Goal: Information Seeking & Learning: Find specific fact

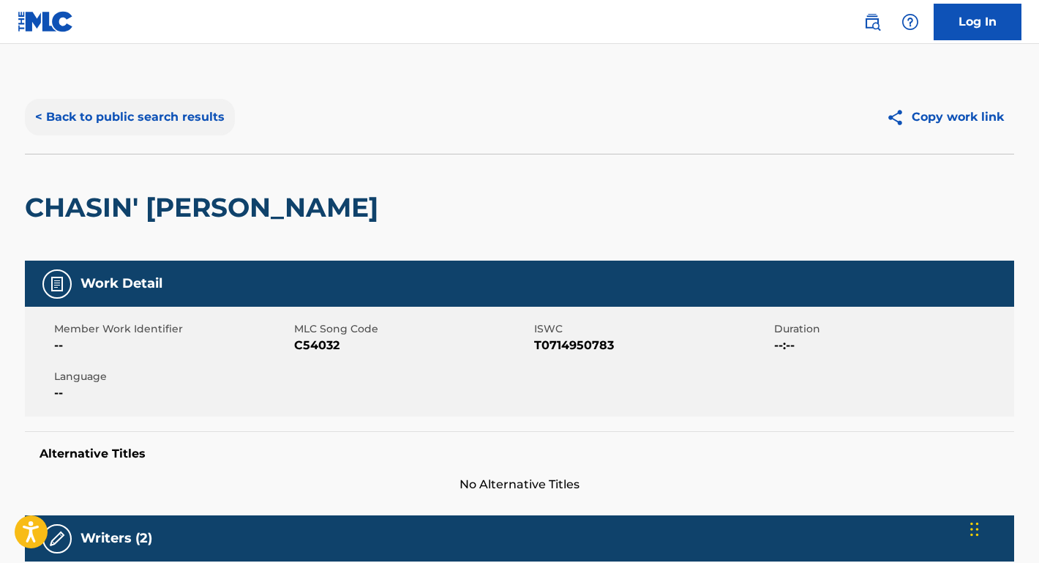
click at [193, 119] on button "< Back to public search results" at bounding box center [130, 117] width 210 height 37
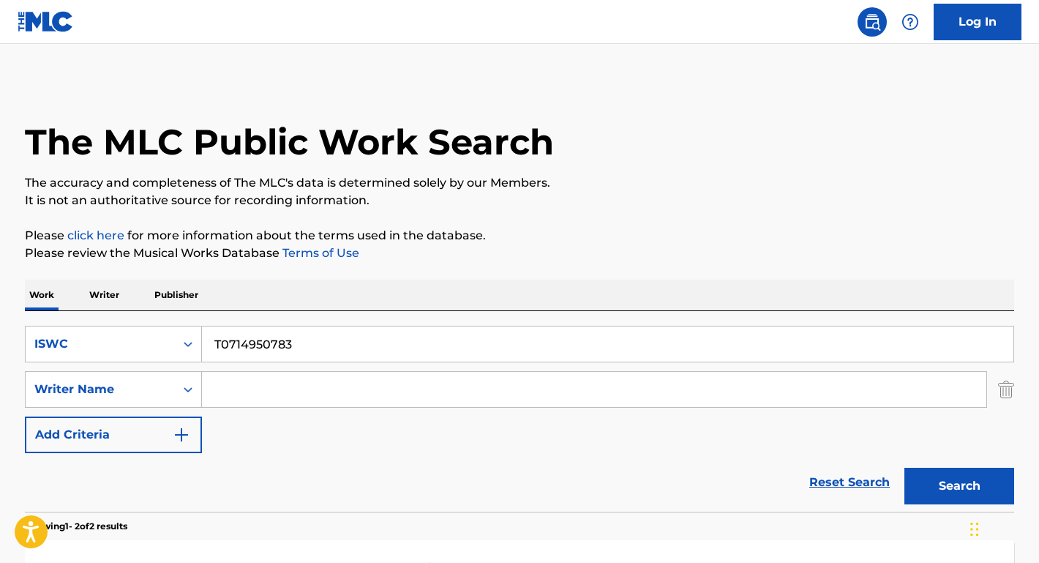
scroll to position [265, 0]
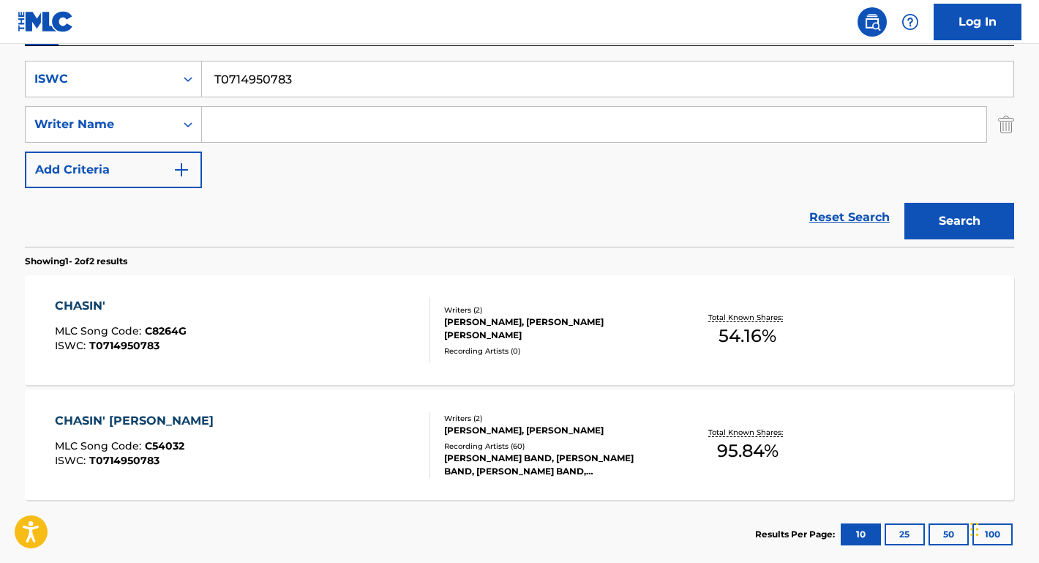
click at [268, 135] on input "Search Form" at bounding box center [594, 124] width 785 height 35
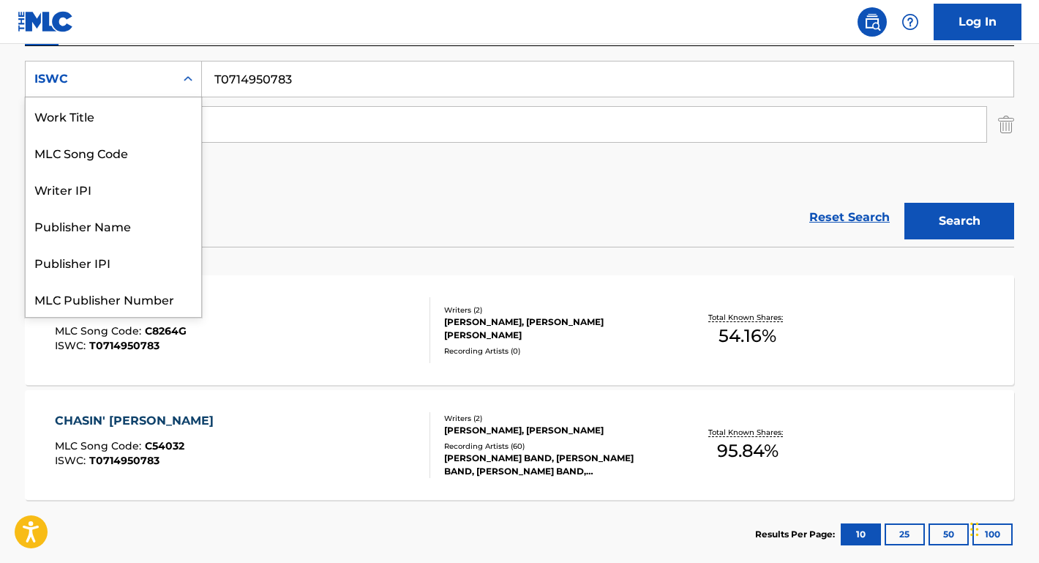
click at [149, 78] on div "ISWC" at bounding box center [100, 79] width 132 height 18
click at [130, 122] on div "Work Title" at bounding box center [114, 115] width 176 height 37
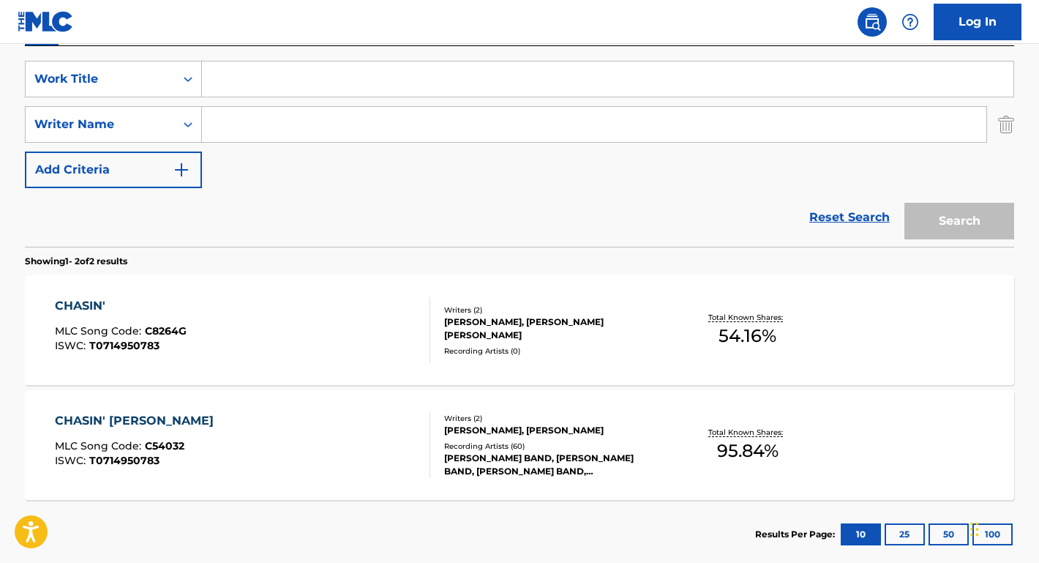
click at [244, 129] on input "Search Form" at bounding box center [594, 124] width 785 height 35
paste input "Used 39 time(s) [PERSON_NAME]"
click at [259, 74] on input "Search Form" at bounding box center [608, 78] width 812 height 35
drag, startPoint x: 313, startPoint y: 123, endPoint x: 75, endPoint y: 122, distance: 238.6
click at [75, 122] on div "SearchWithCriteria67b8f4ac-978f-4655-81e8-67664a953dd9 Writer Name Used 39 time…" at bounding box center [520, 124] width 990 height 37
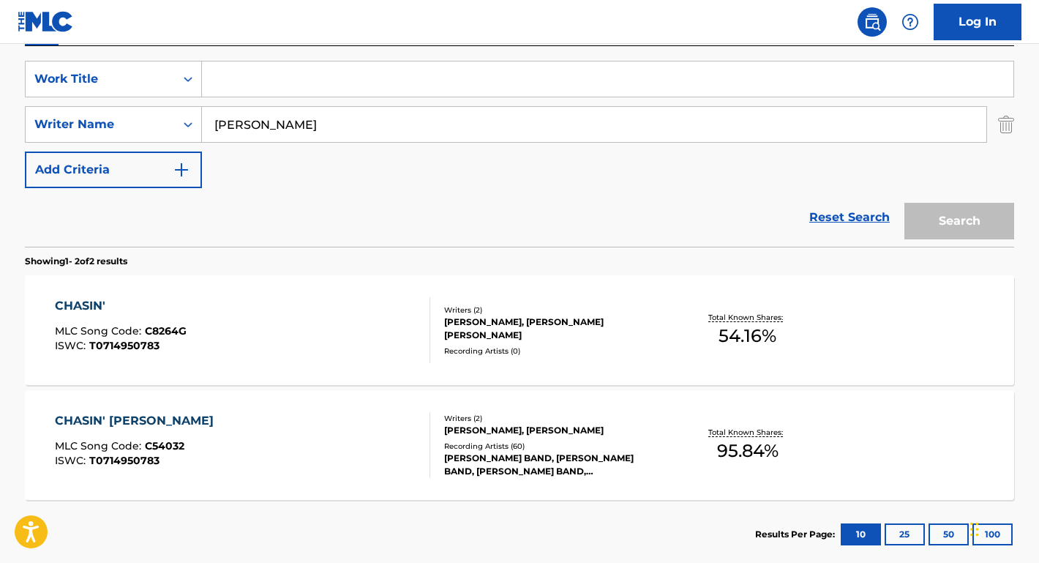
type input "[PERSON_NAME]"
click at [275, 81] on input "Search Form" at bounding box center [608, 78] width 812 height 35
type input "right here"
click at [960, 221] on button "Search" at bounding box center [960, 221] width 110 height 37
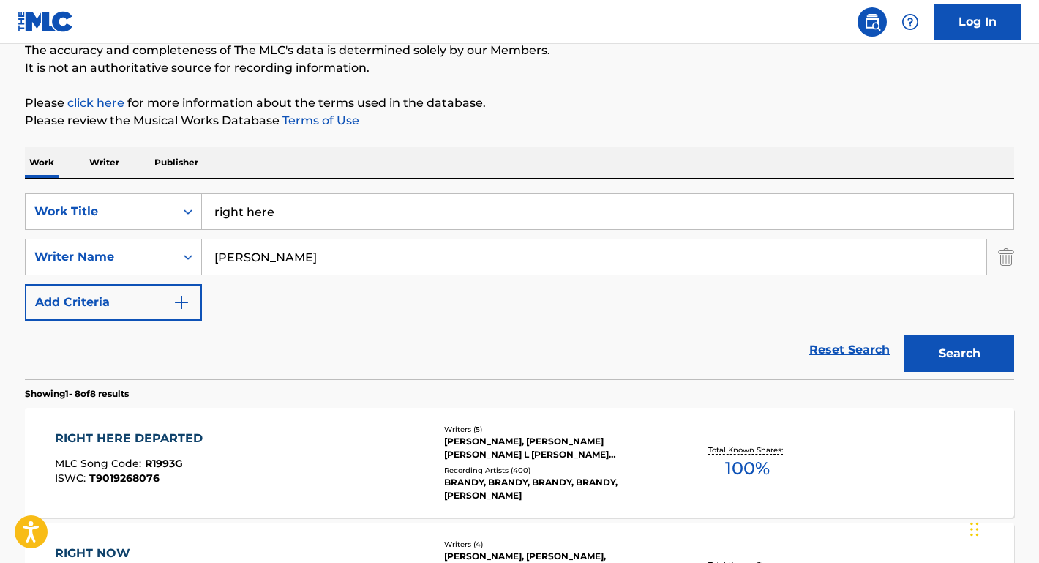
scroll to position [137, 0]
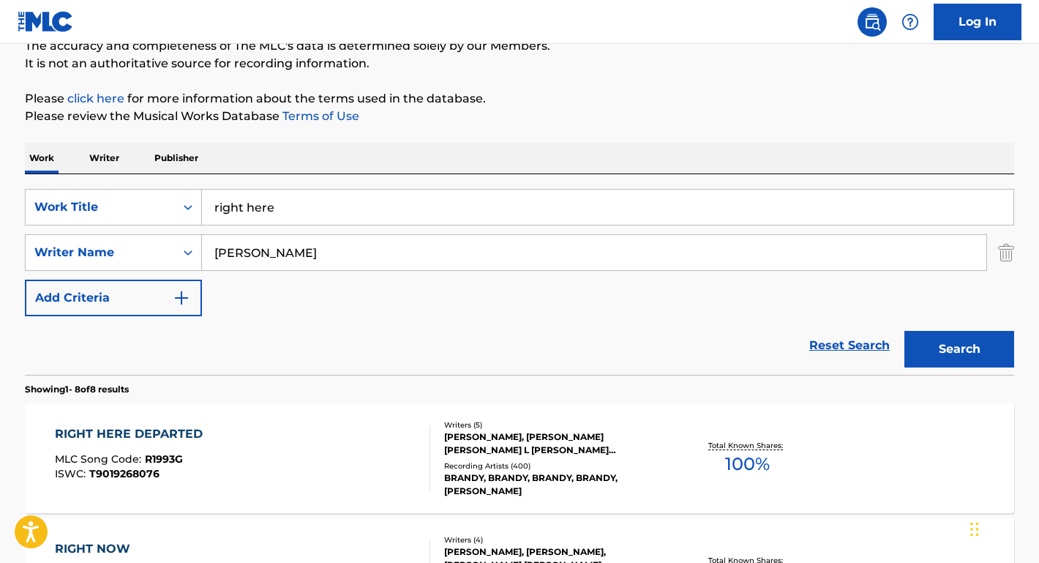
click at [147, 430] on div "RIGHT HERE DEPARTED" at bounding box center [132, 434] width 155 height 18
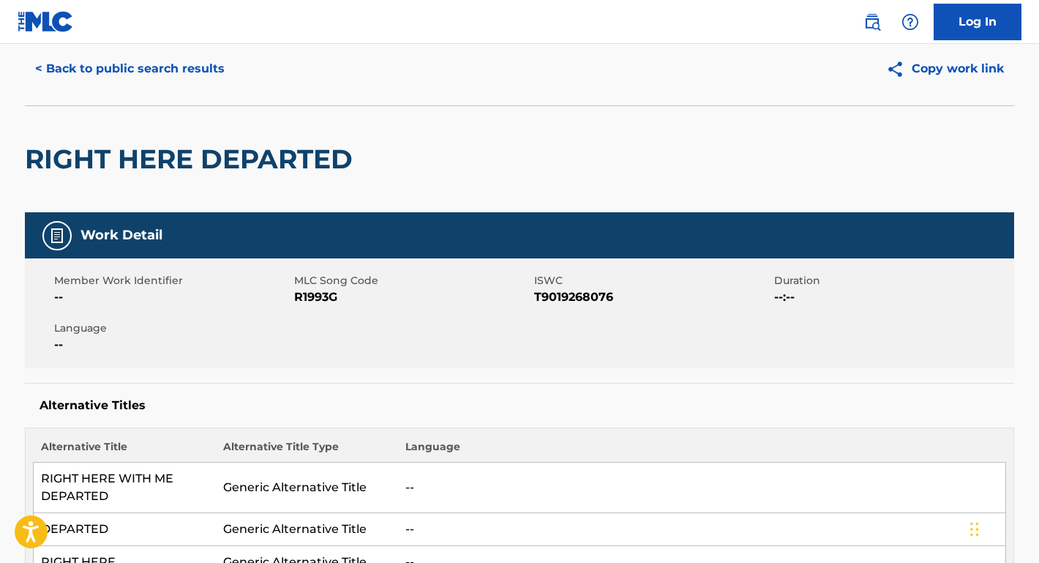
scroll to position [67, 0]
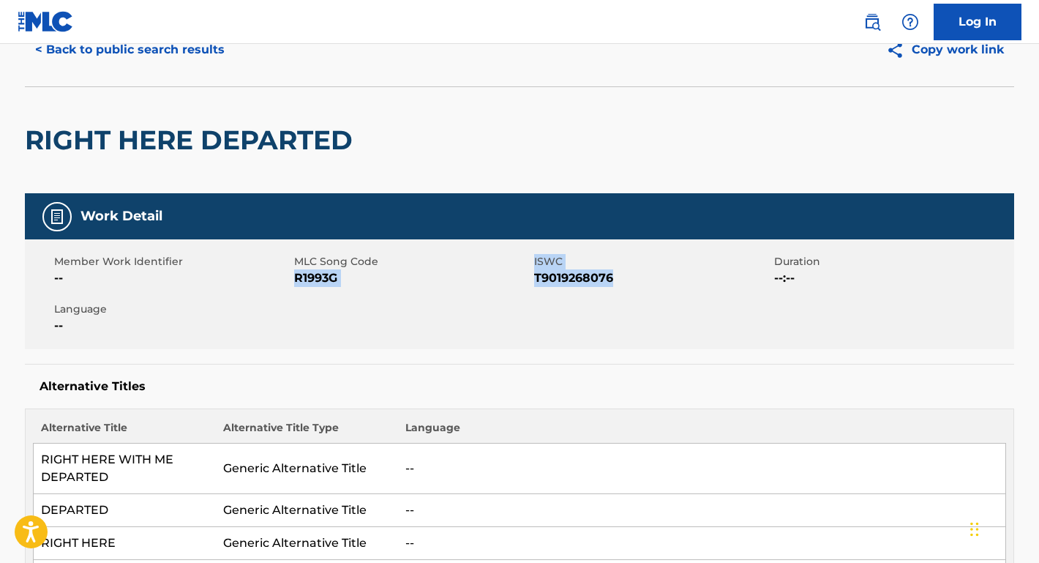
drag, startPoint x: 623, startPoint y: 279, endPoint x: 295, endPoint y: 278, distance: 328.0
click at [295, 278] on div "Member Work Identifier -- MLC Song Code R1993G ISWC T9019268076 Duration --:-- …" at bounding box center [520, 294] width 990 height 110
copy div "R1993G ISWC T9019268076"
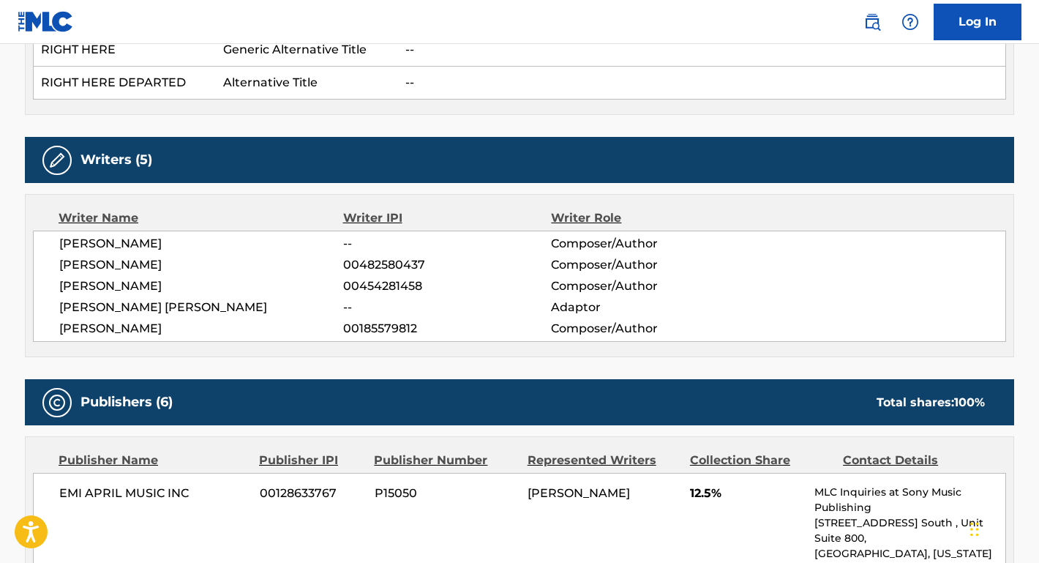
scroll to position [624, 0]
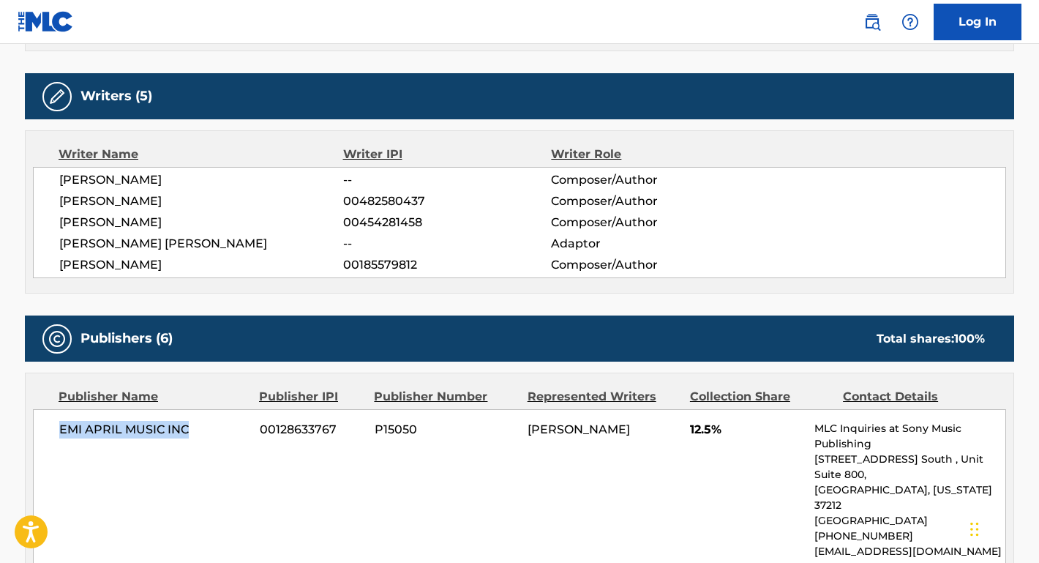
drag, startPoint x: 193, startPoint y: 432, endPoint x: 38, endPoint y: 431, distance: 155.2
click at [38, 431] on div "EMI APRIL MUSIC INC 00128633767 P15050 [PERSON_NAME] 12.5% MLC Inquiries at Son…" at bounding box center [520, 490] width 974 height 162
copy span "EMI APRIL MUSIC INC"
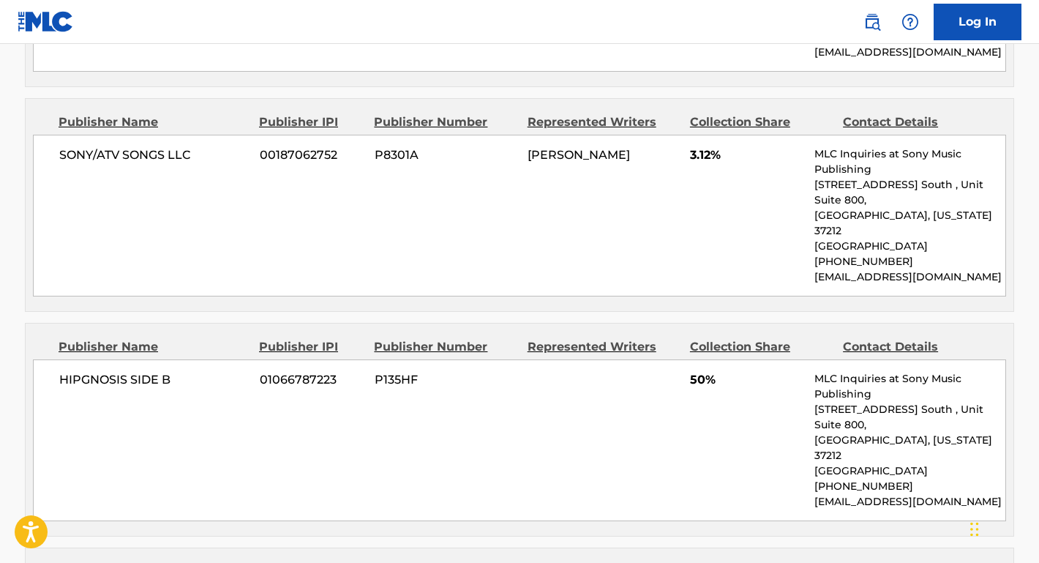
scroll to position [1143, 0]
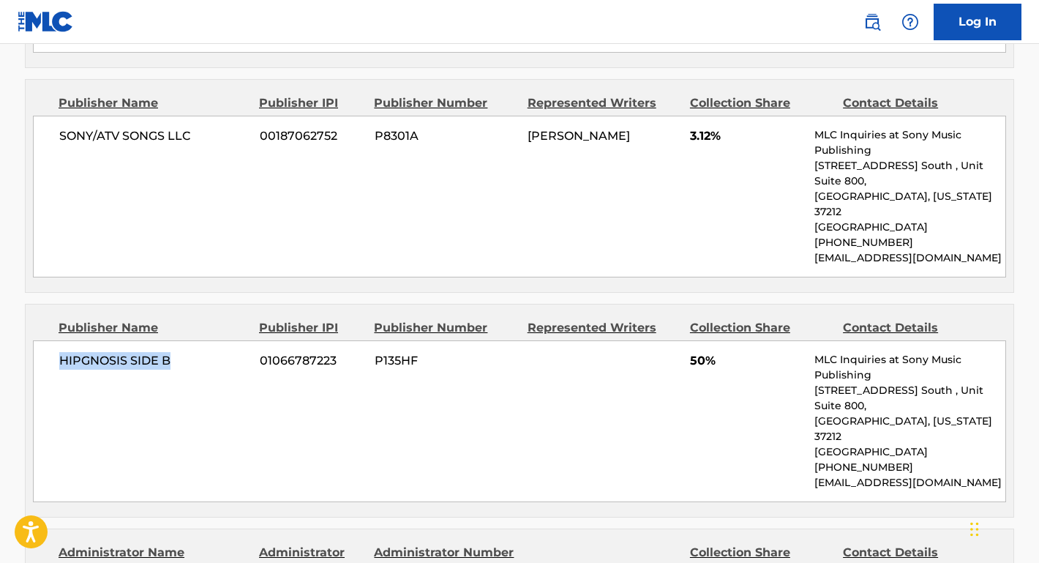
drag, startPoint x: 209, startPoint y: 294, endPoint x: 35, endPoint y: 294, distance: 173.5
click at [35, 340] on div "HIPGNOSIS SIDE B 01066787223 P135HF 50% MLC Inquiries at Sony Music Publishing …" at bounding box center [520, 421] width 974 height 162
copy span "HIPGNOSIS SIDE B"
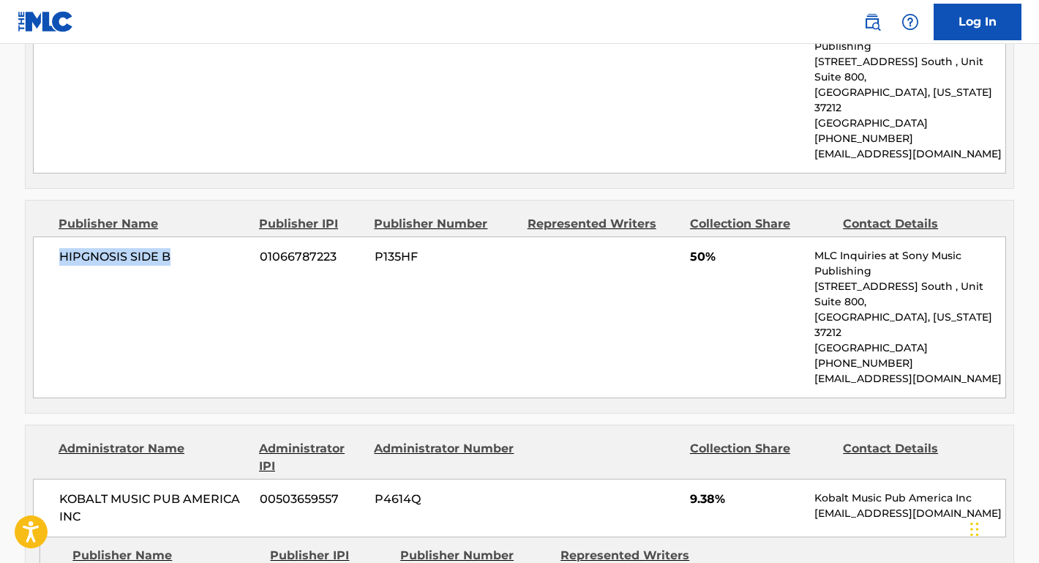
scroll to position [1280, 0]
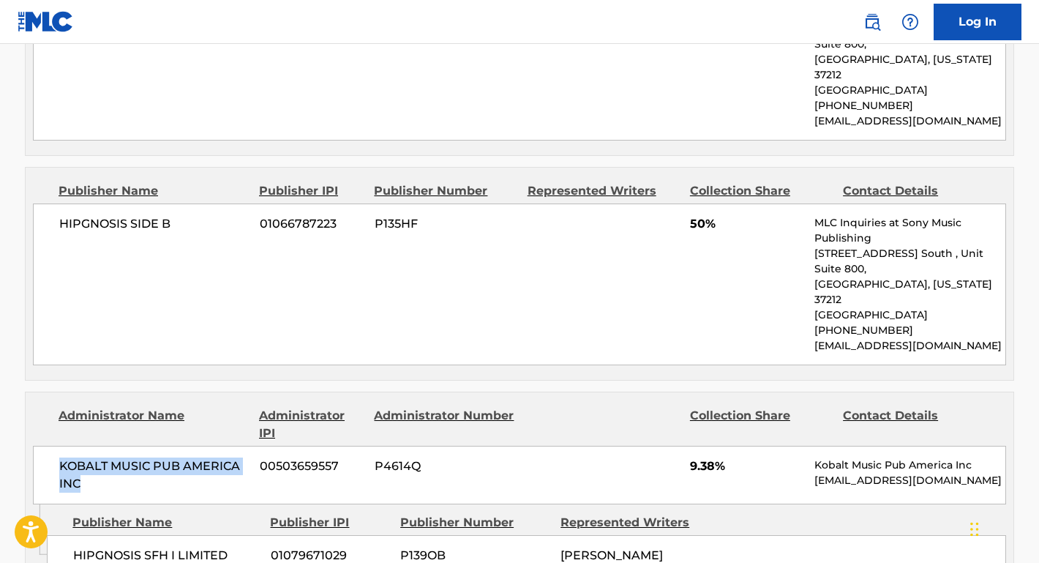
drag, startPoint x: 109, startPoint y: 387, endPoint x: 32, endPoint y: 370, distance: 78.8
click at [32, 392] on div "Administrator Name Administrator IPI Administrator Number Collection Share Cont…" at bounding box center [520, 448] width 988 height 112
copy span "KOBALT MUSIC PUB AMERICA INC"
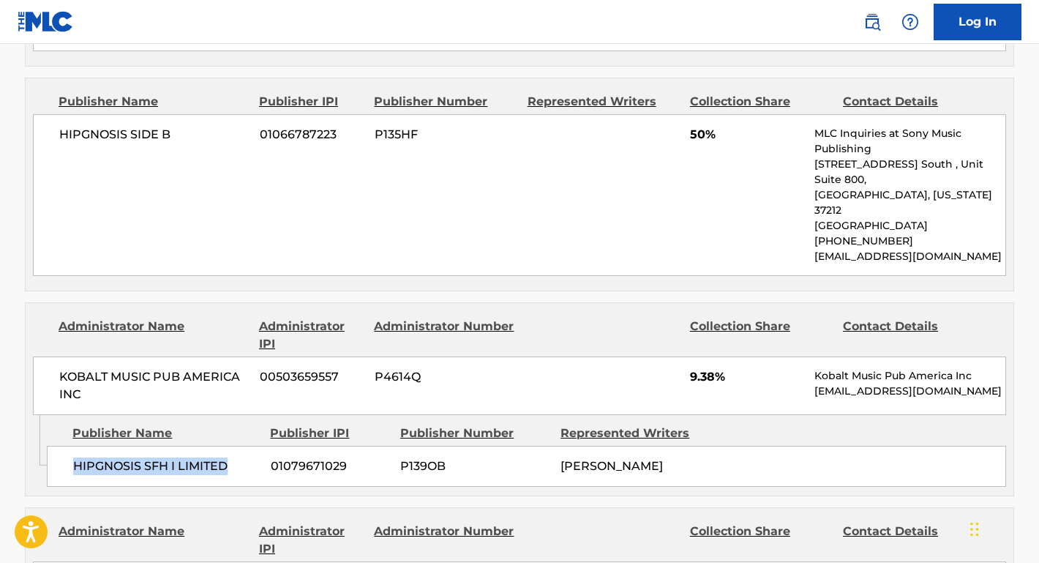
drag, startPoint x: 234, startPoint y: 365, endPoint x: 56, endPoint y: 362, distance: 177.9
click at [56, 446] on div "HIPGNOSIS SFH I LIMITED 01079671029 P139OB [PERSON_NAME]" at bounding box center [527, 466] width 960 height 41
copy span "HIPGNOSIS SFH I LIMITED"
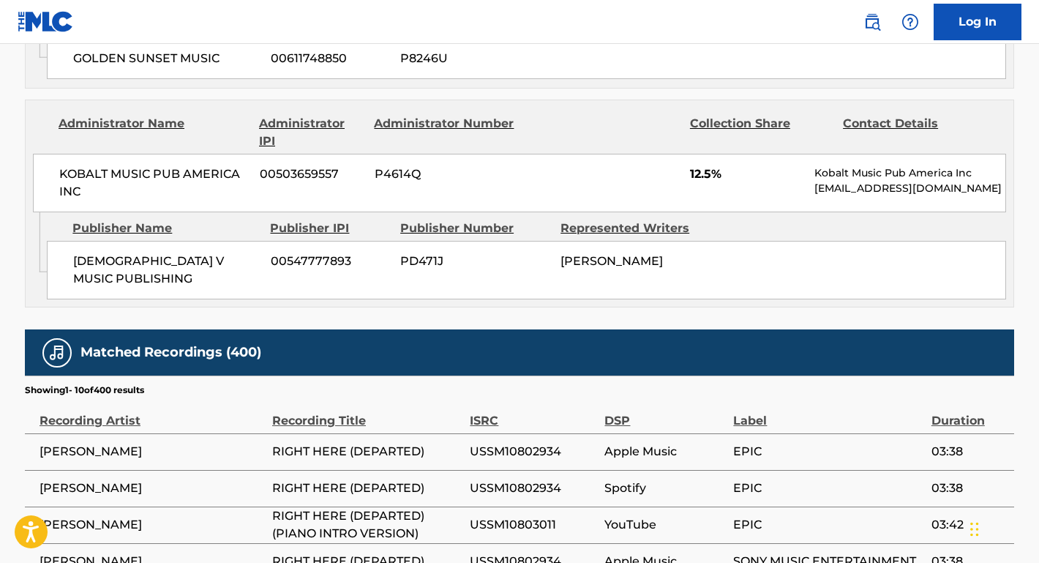
scroll to position [1718, 0]
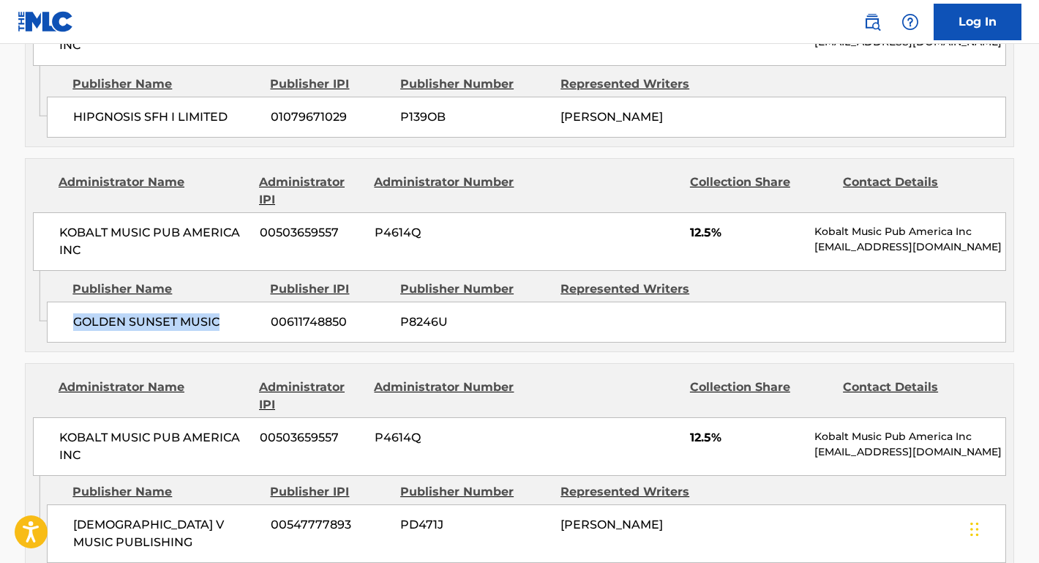
drag, startPoint x: 226, startPoint y: 221, endPoint x: 72, endPoint y: 222, distance: 153.7
click at [73, 313] on span "GOLDEN SUNSET MUSIC" at bounding box center [166, 322] width 187 height 18
copy span "GOLDEN SUNSET MUSIC"
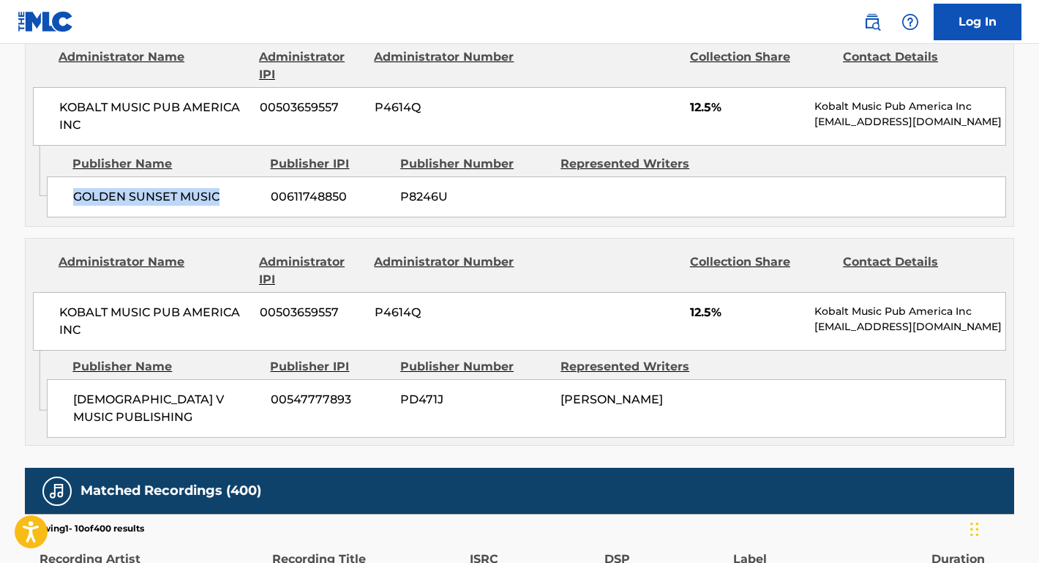
scroll to position [1852, 0]
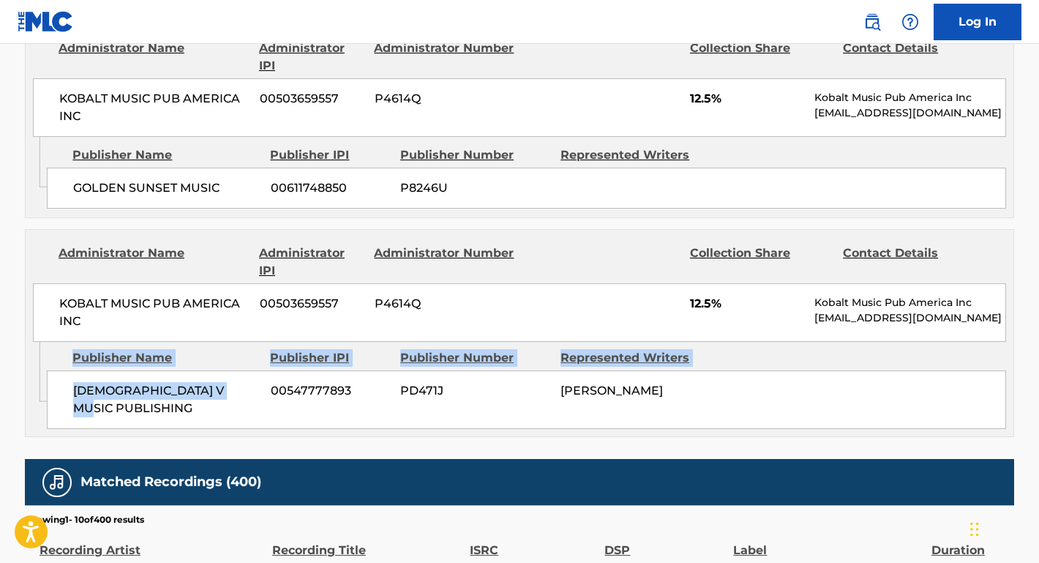
drag, startPoint x: 253, startPoint y: 296, endPoint x: 32, endPoint y: 296, distance: 220.3
click at [32, 342] on div "Admin Original Publisher Connecting Line Publisher Name Publisher IPI Publisher…" at bounding box center [520, 389] width 988 height 94
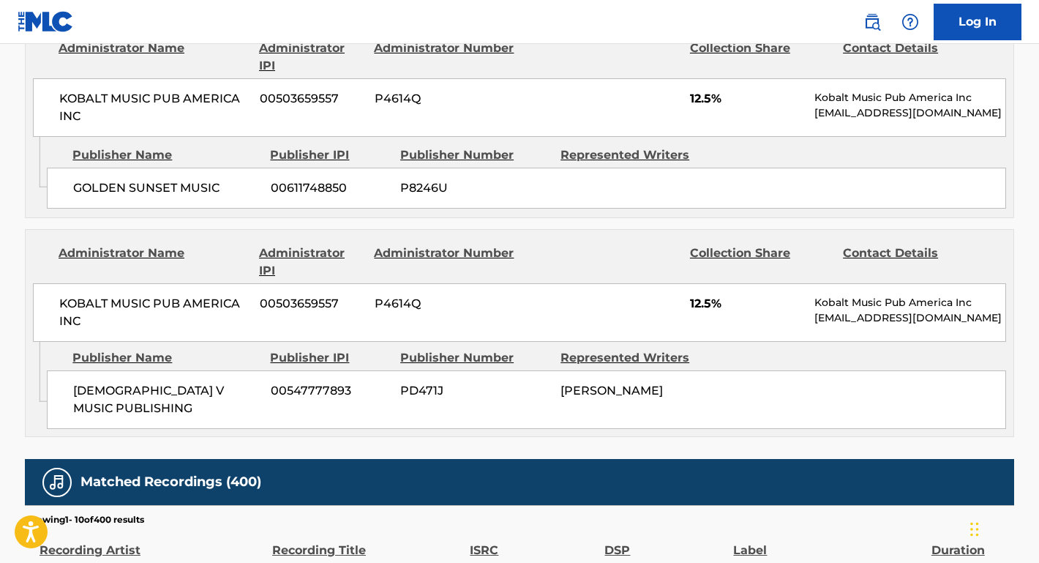
click at [164, 382] on span "[DEMOGRAPHIC_DATA] V MUSIC PUBLISHING" at bounding box center [166, 399] width 187 height 35
drag, startPoint x: 250, startPoint y: 296, endPoint x: 68, endPoint y: 294, distance: 182.3
click at [68, 370] on div "[DEMOGRAPHIC_DATA] V MUSIC PUBLISHING 00547777893 PD471J [PERSON_NAME]" at bounding box center [527, 399] width 960 height 59
copy span "[DEMOGRAPHIC_DATA] V MUSIC PUBLISHING"
drag, startPoint x: 226, startPoint y: 93, endPoint x: 88, endPoint y: 92, distance: 138.4
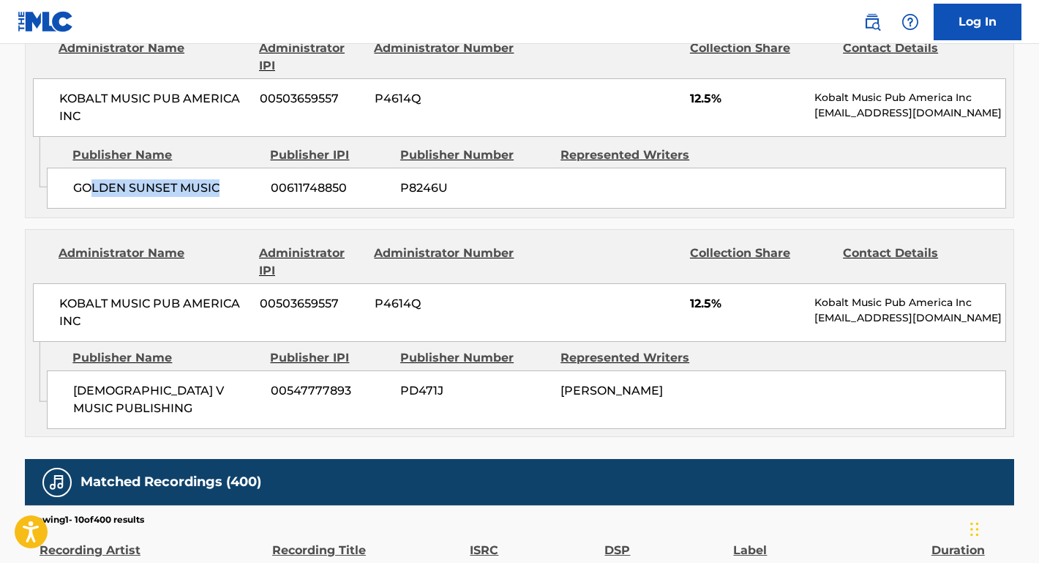
click at [88, 179] on span "GOLDEN SUNSET MUSIC" at bounding box center [166, 188] width 187 height 18
click at [225, 179] on span "GOLDEN SUNSET MUSIC" at bounding box center [166, 188] width 187 height 18
drag, startPoint x: 225, startPoint y: 92, endPoint x: 58, endPoint y: 90, distance: 167.6
click at [58, 168] on div "GOLDEN SUNSET MUSIC 00611748850 P8246U" at bounding box center [527, 188] width 960 height 41
copy span "GOLDEN SUNSET MUSIC"
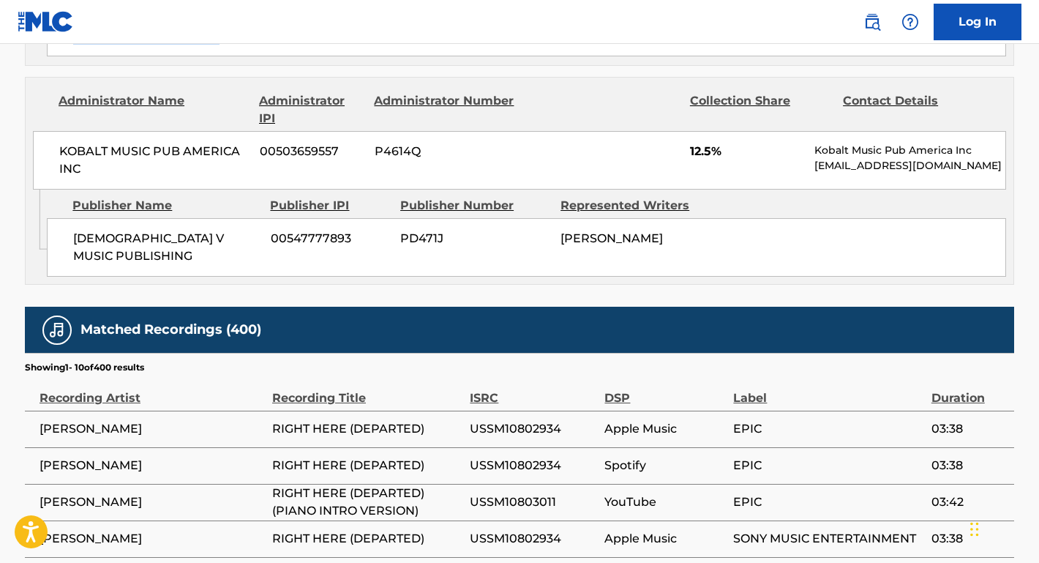
scroll to position [1966, 0]
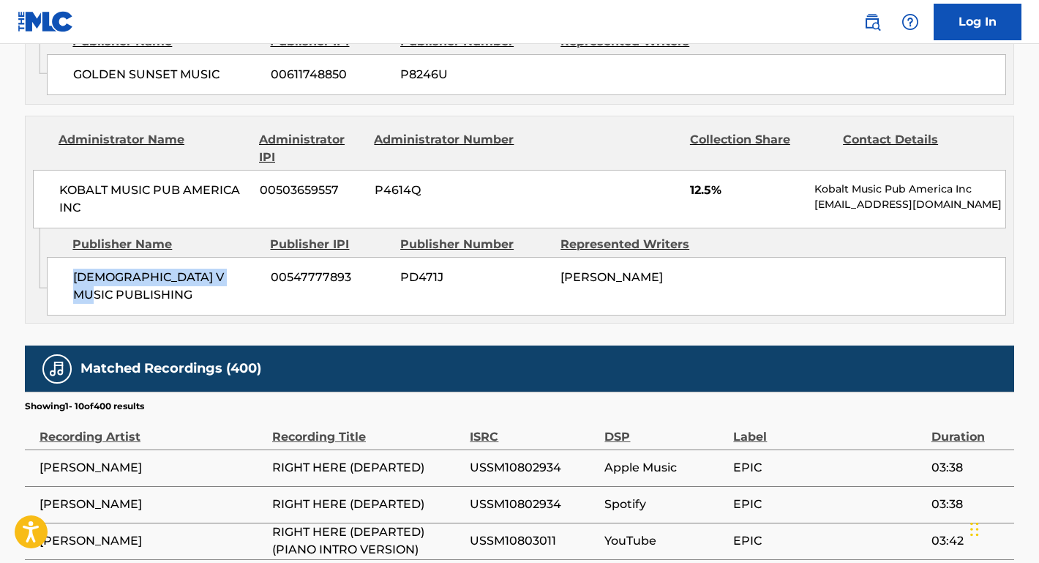
drag, startPoint x: 245, startPoint y: 178, endPoint x: 51, endPoint y: 173, distance: 193.3
click at [51, 257] on div "[DEMOGRAPHIC_DATA] V MUSIC PUBLISHING 00547777893 PD471J [PERSON_NAME]" at bounding box center [527, 286] width 960 height 59
copy span "[DEMOGRAPHIC_DATA] V MUSIC PUBLISHING"
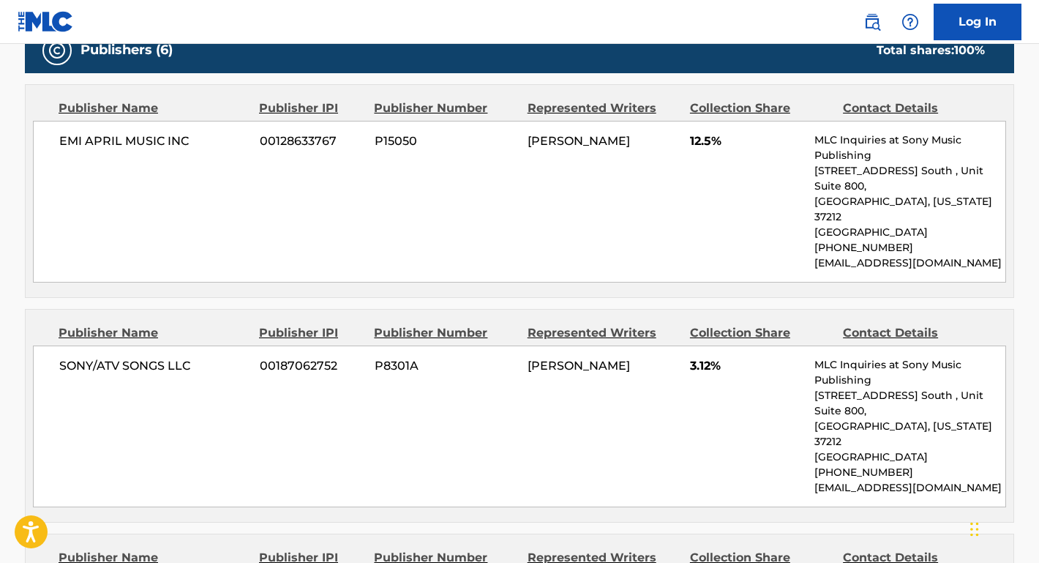
scroll to position [919, 0]
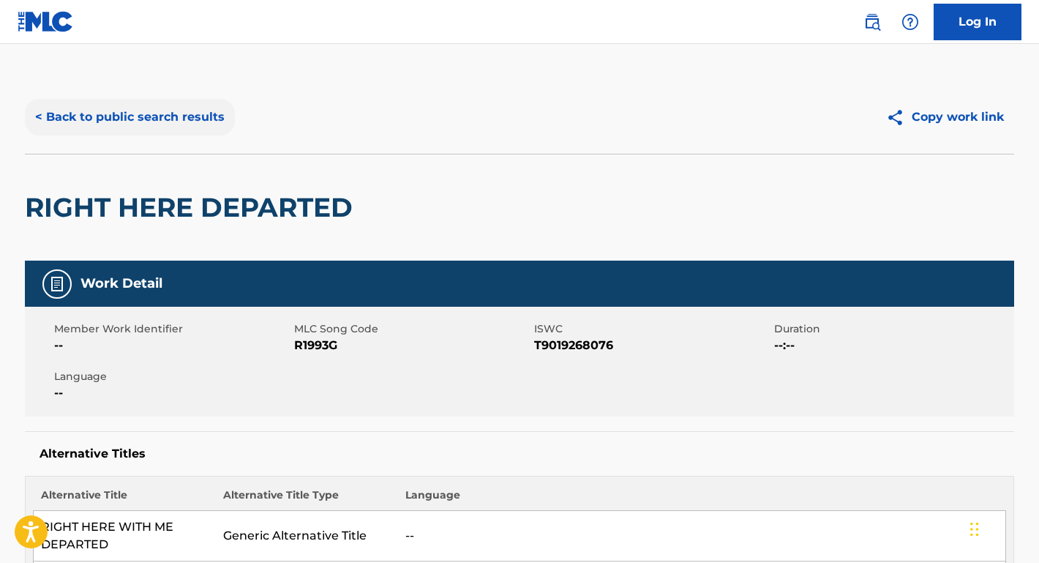
click at [170, 126] on button "< Back to public search results" at bounding box center [130, 117] width 210 height 37
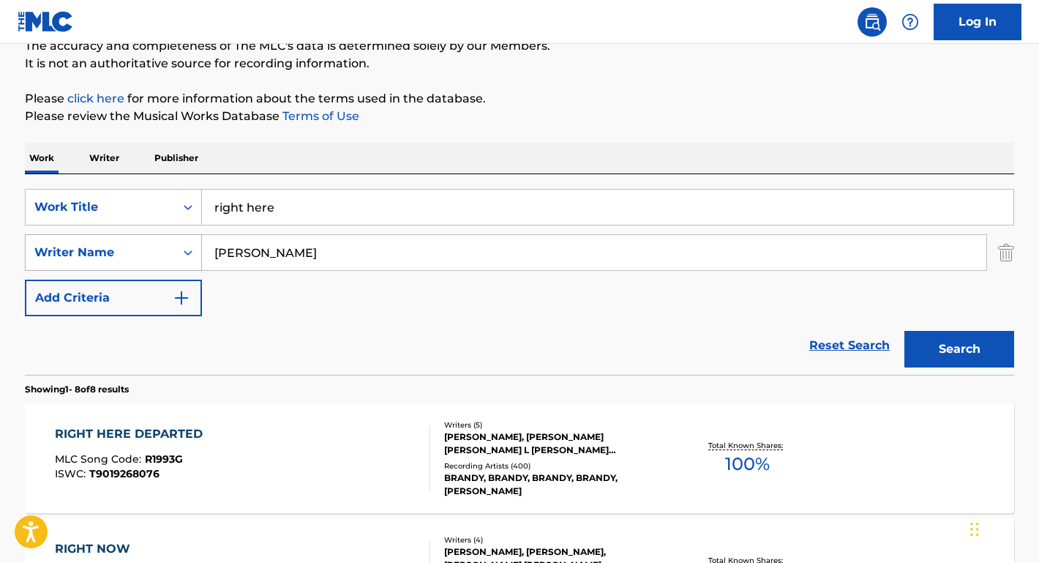
paste input "[PERSON_NAME] Two Little Sisters"
drag, startPoint x: 326, startPoint y: 252, endPoint x: 171, endPoint y: 252, distance: 155.2
click at [171, 252] on div "SearchWithCriteria67b8f4ac-978f-4655-81e8-67664a953dd9 Writer Name [PERSON_NAME]" at bounding box center [520, 252] width 990 height 37
drag, startPoint x: 288, startPoint y: 252, endPoint x: 501, endPoint y: 254, distance: 213.8
click at [501, 254] on input "[PERSON_NAME] Two Little Sisters" at bounding box center [594, 252] width 785 height 35
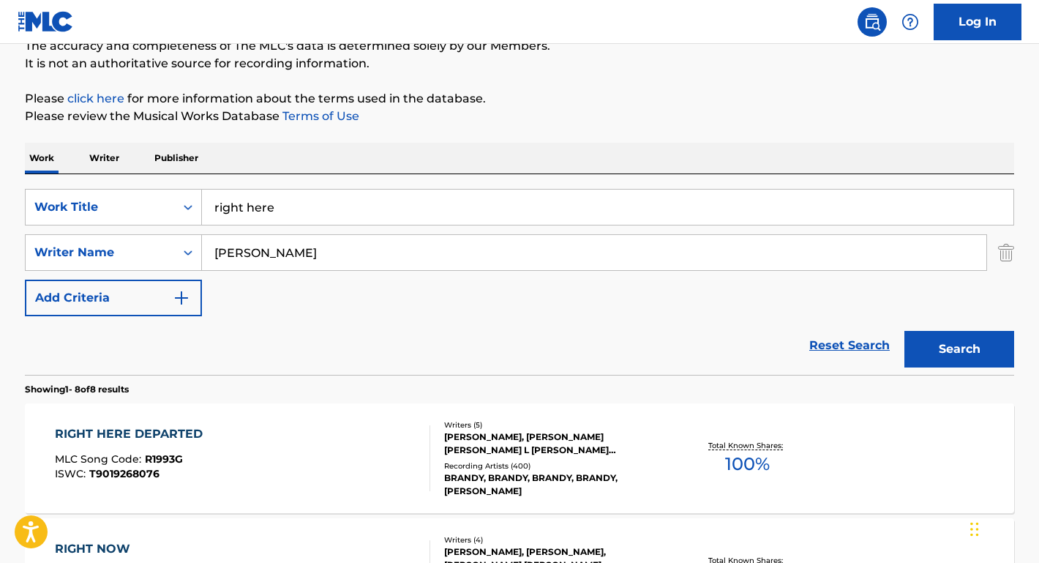
type input "[PERSON_NAME]"
drag, startPoint x: 338, startPoint y: 203, endPoint x: 48, endPoint y: 201, distance: 290.6
click at [48, 201] on div "SearchWithCriteria99226e3c-3453-421d-9589-c57688cf73a4 Work Title right here" at bounding box center [520, 207] width 990 height 37
paste input "Two Little Sisters"
type input "Two Little Sisters"
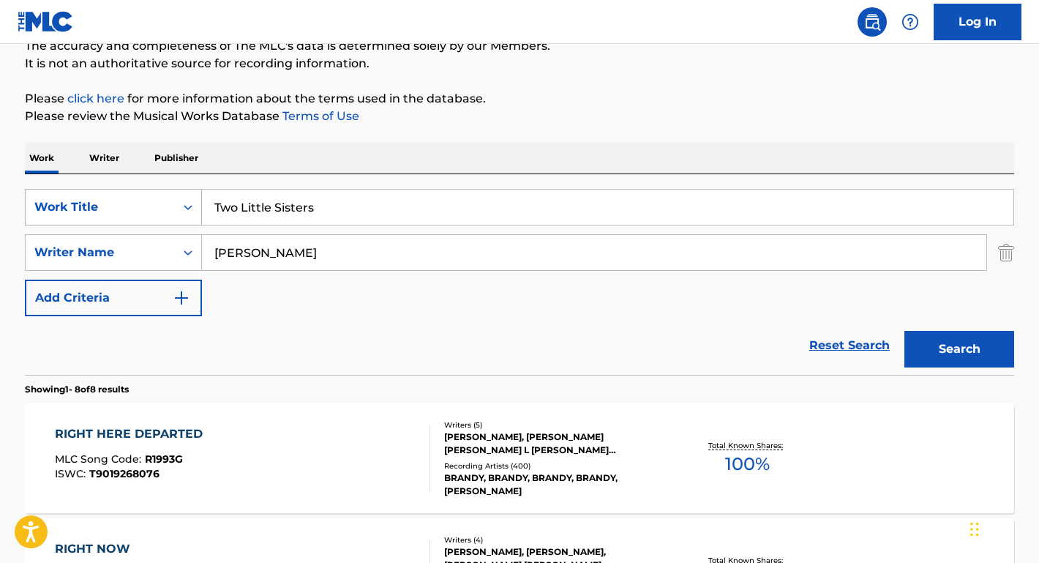
click at [960, 349] on button "Search" at bounding box center [960, 349] width 110 height 37
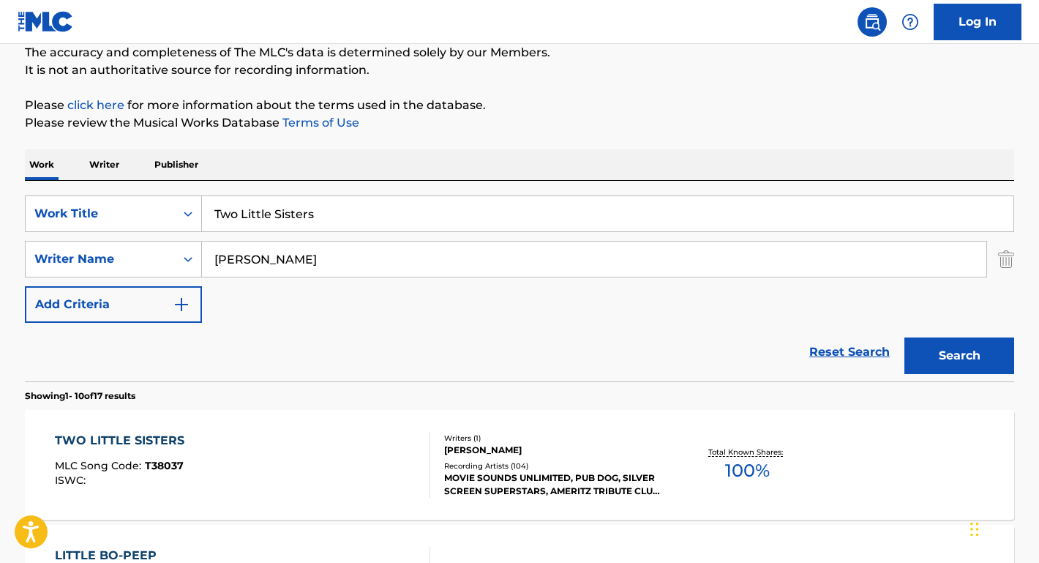
scroll to position [140, 0]
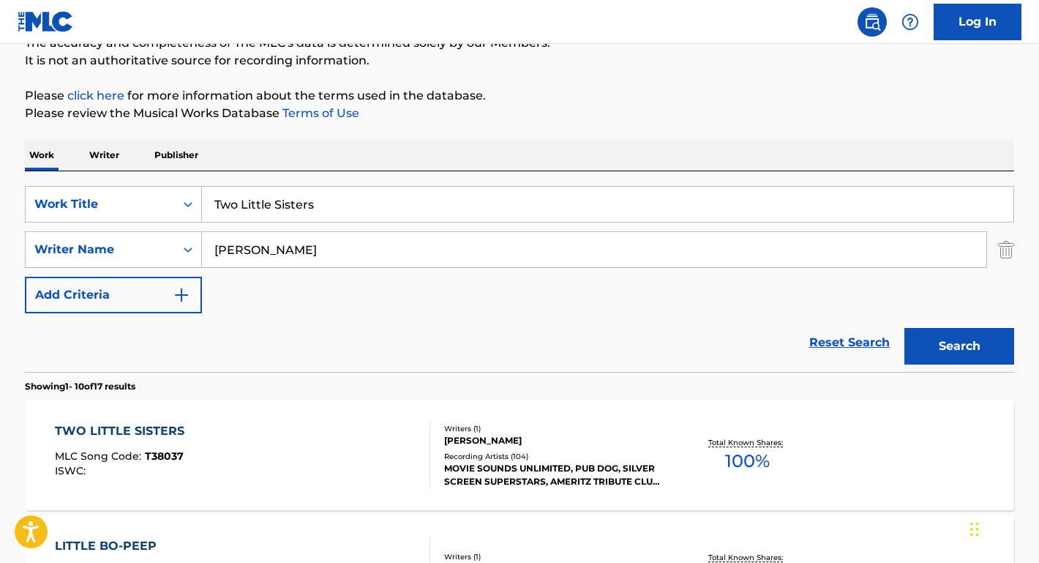
click at [148, 429] on div "TWO LITTLE SISTERS" at bounding box center [123, 431] width 137 height 18
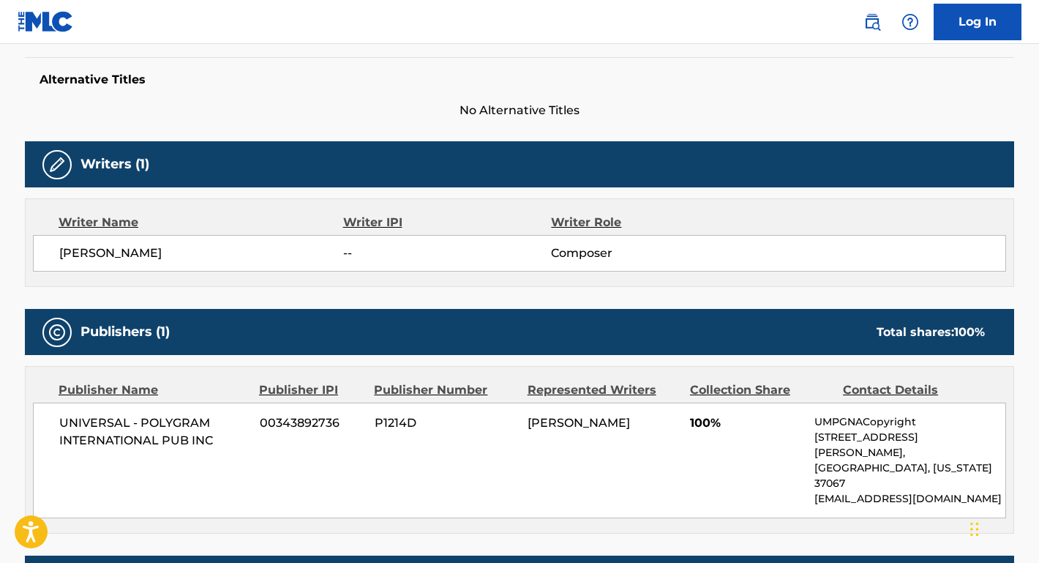
scroll to position [223, 0]
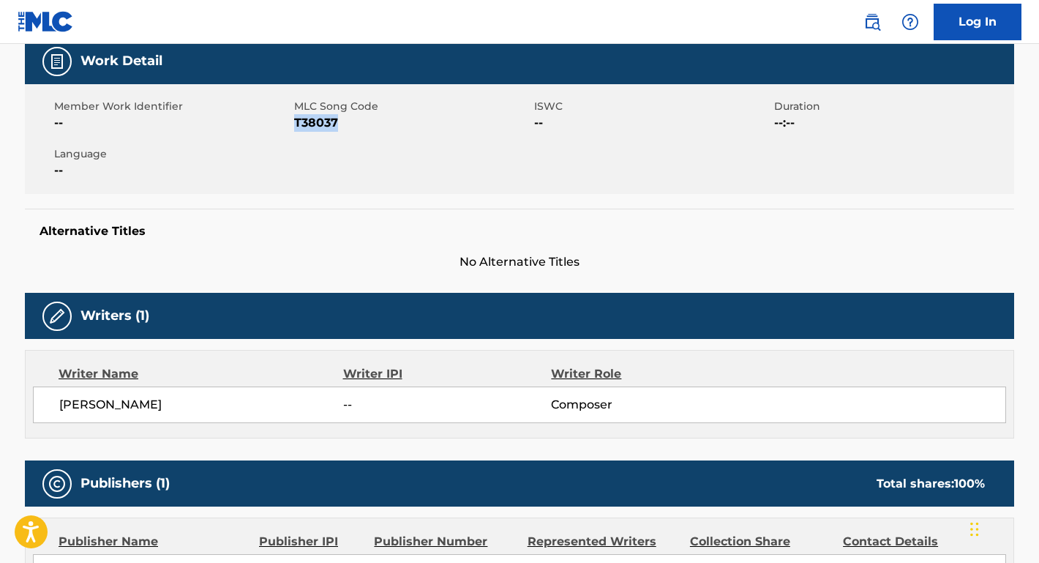
drag, startPoint x: 342, startPoint y: 128, endPoint x: 296, endPoint y: 124, distance: 46.3
click at [296, 124] on span "T38037" at bounding box center [412, 123] width 236 height 18
copy span "T38037"
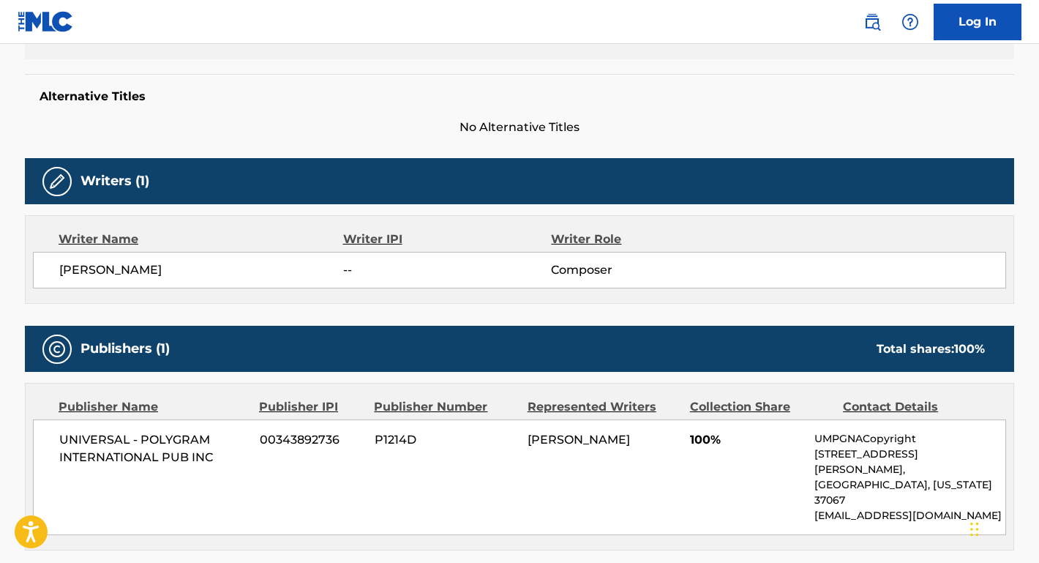
scroll to position [422, 0]
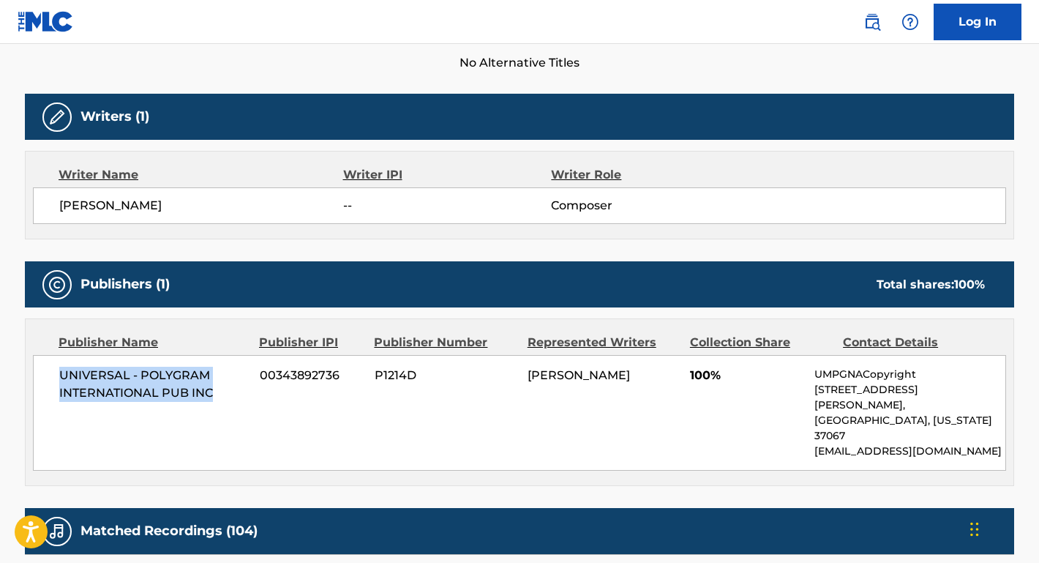
drag, startPoint x: 225, startPoint y: 395, endPoint x: 54, endPoint y: 370, distance: 172.3
click at [54, 370] on div "UNIVERSAL - POLYGRAM INTERNATIONAL PUB INC 00343892736 P1214D [PERSON_NAME] 100…" at bounding box center [520, 413] width 974 height 116
